Goal: Complete application form: Complete application form

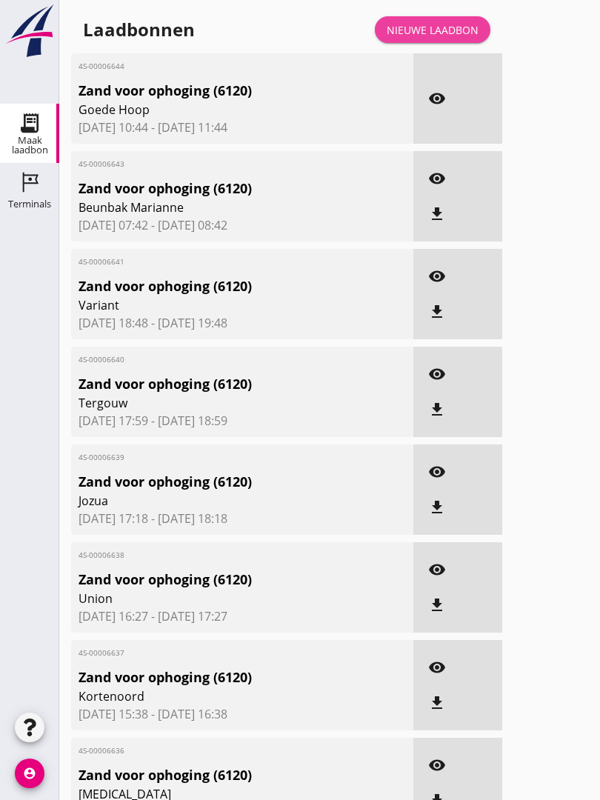
click at [450, 38] on div "Nieuwe laadbon" at bounding box center [433, 30] width 92 height 16
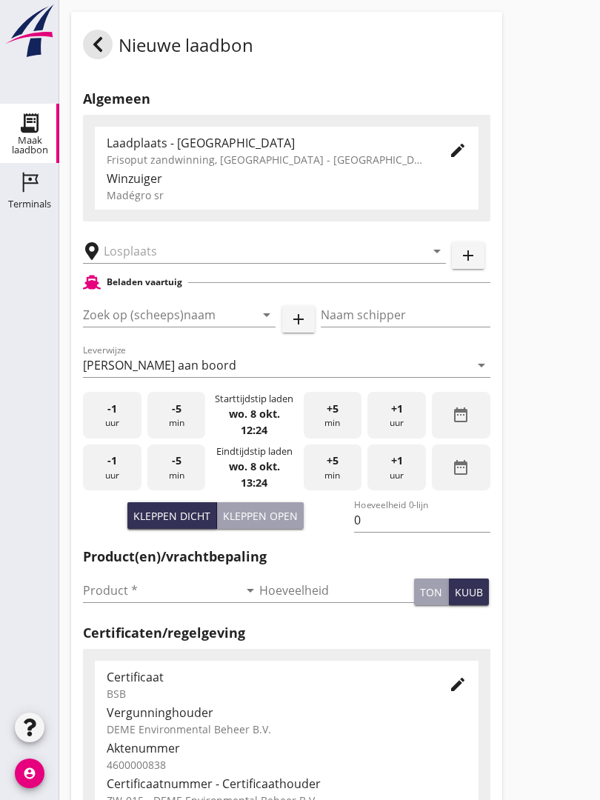
click at [185, 263] on input "text" at bounding box center [254, 251] width 301 height 24
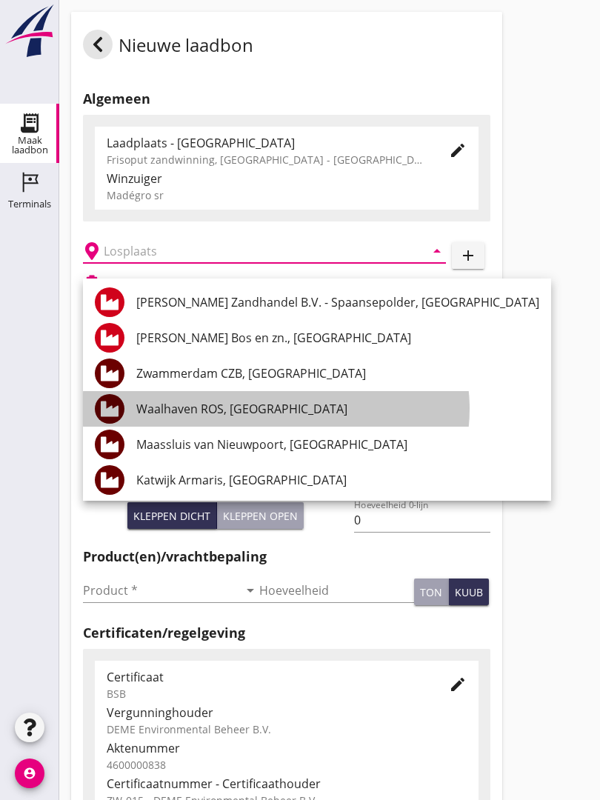
click at [282, 395] on div "Waalhaven ROS, [GEOGRAPHIC_DATA]" at bounding box center [337, 409] width 403 height 36
type input "Waalhaven ROS, [GEOGRAPHIC_DATA]"
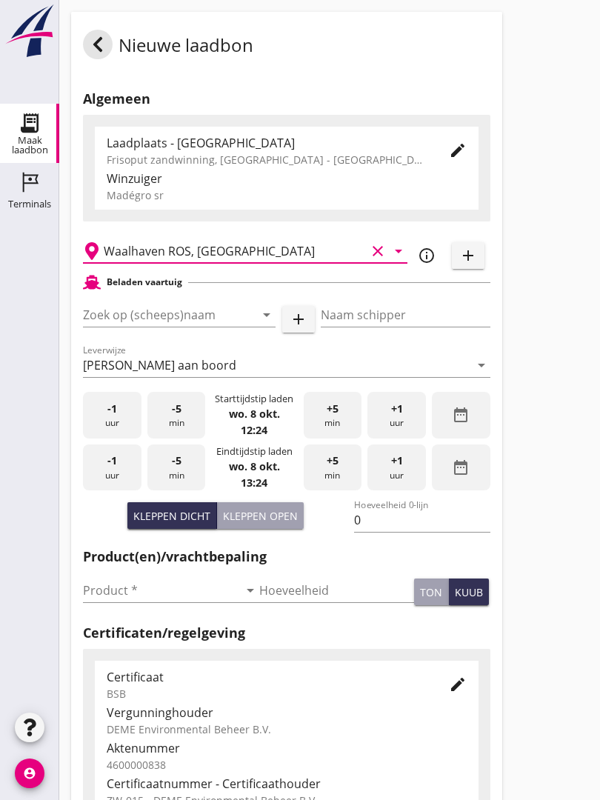
click at [205, 322] on input "Zoek op (scheeps)naam" at bounding box center [158, 315] width 151 height 24
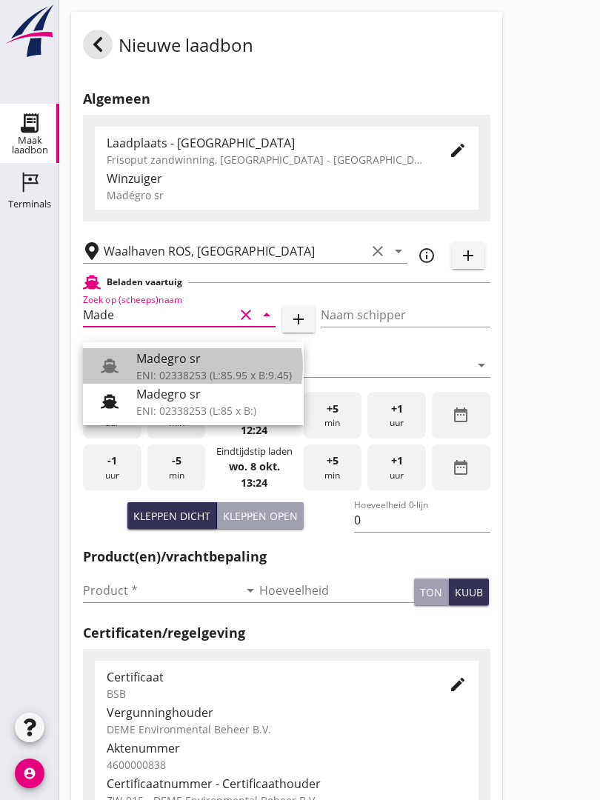
click at [198, 361] on div "Madegro sr" at bounding box center [214, 359] width 156 height 18
type input "Madegro sr"
type input "[PERSON_NAME]"
type input "1138"
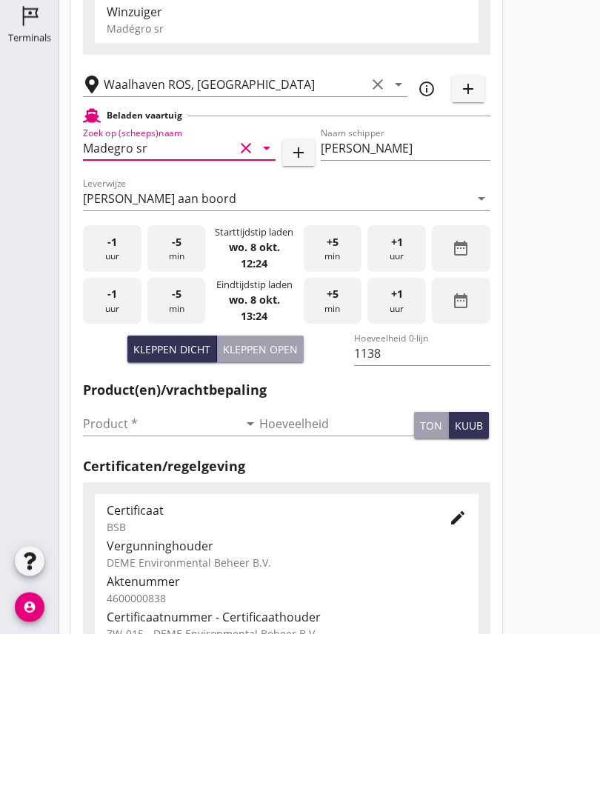
click at [108, 578] on input "Product *" at bounding box center [161, 590] width 156 height 24
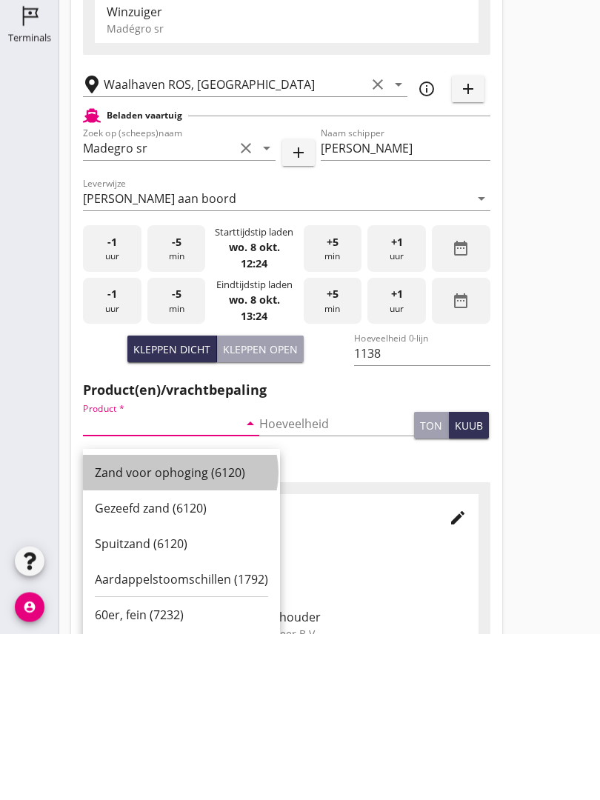
click at [172, 630] on div "Zand voor ophoging (6120)" at bounding box center [181, 639] width 173 height 18
type input "Zand voor ophoging (6120)"
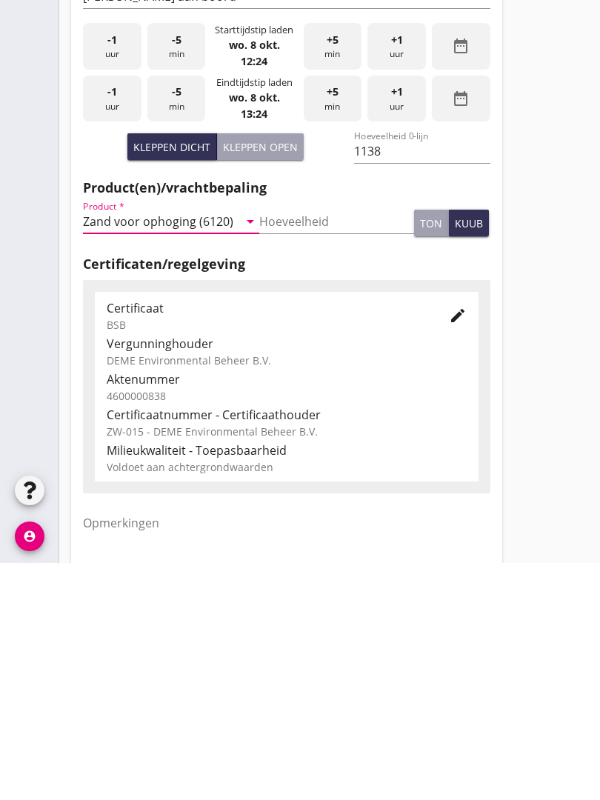
scroll to position [259, 0]
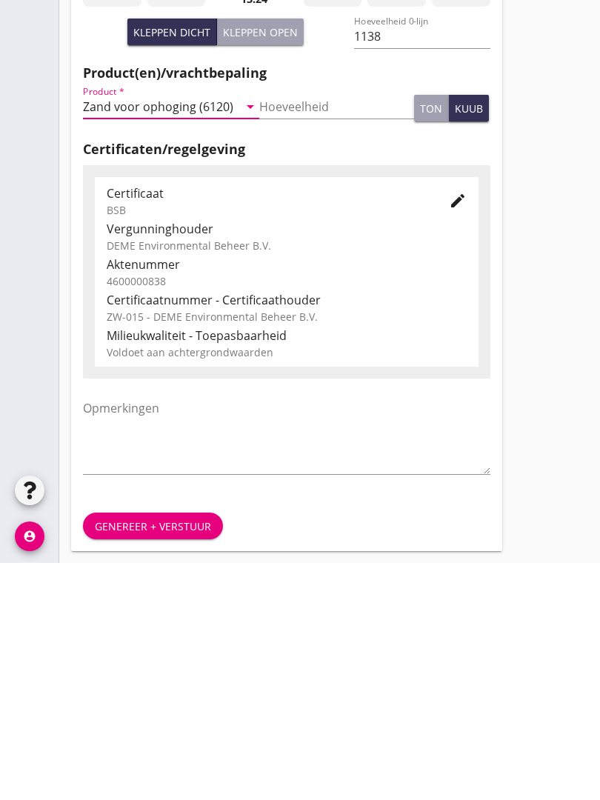
click at [156, 755] on div "Genereer + verstuur" at bounding box center [153, 763] width 116 height 16
